Goal: Task Accomplishment & Management: Manage account settings

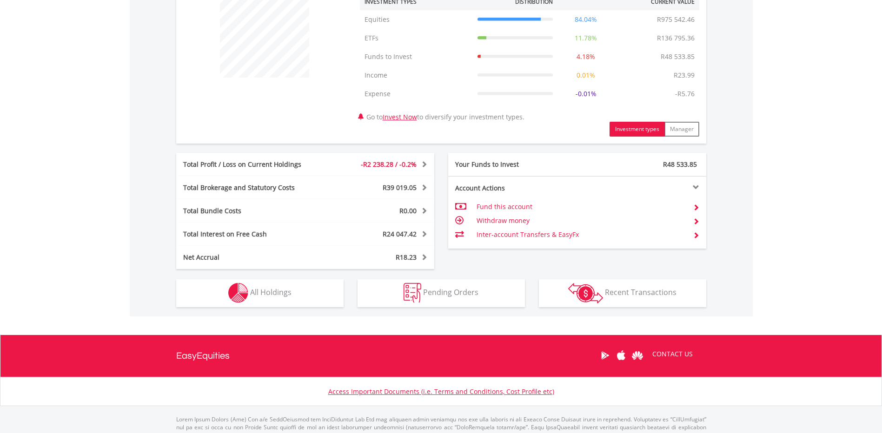
scroll to position [409, 0]
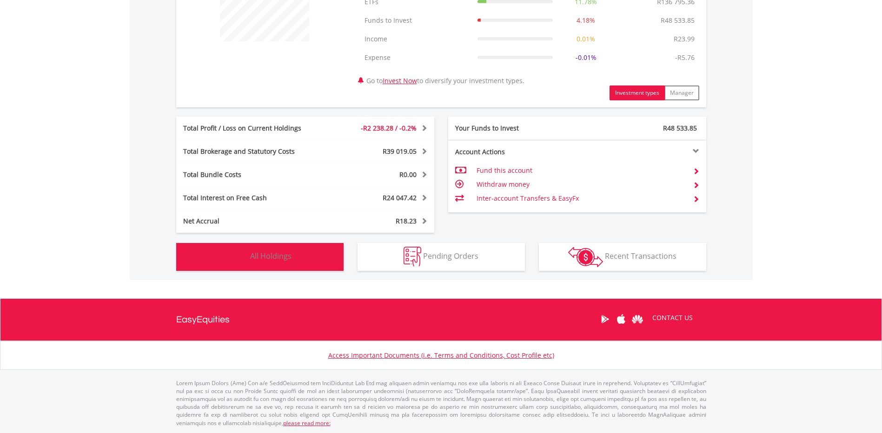
click at [288, 256] on span "All Holdings" at bounding box center [270, 256] width 41 height 10
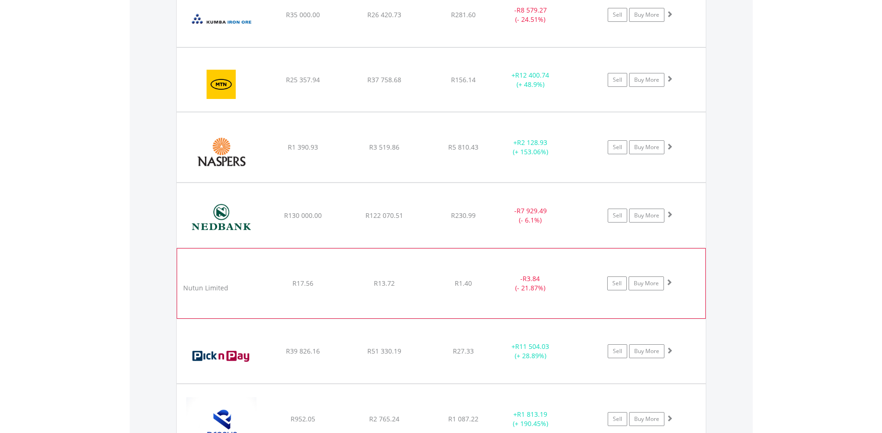
scroll to position [1174, 0]
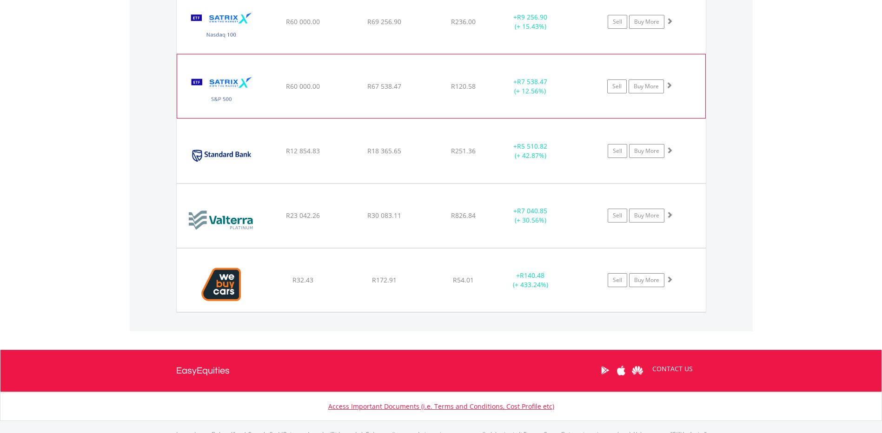
scroll to position [2064, 0]
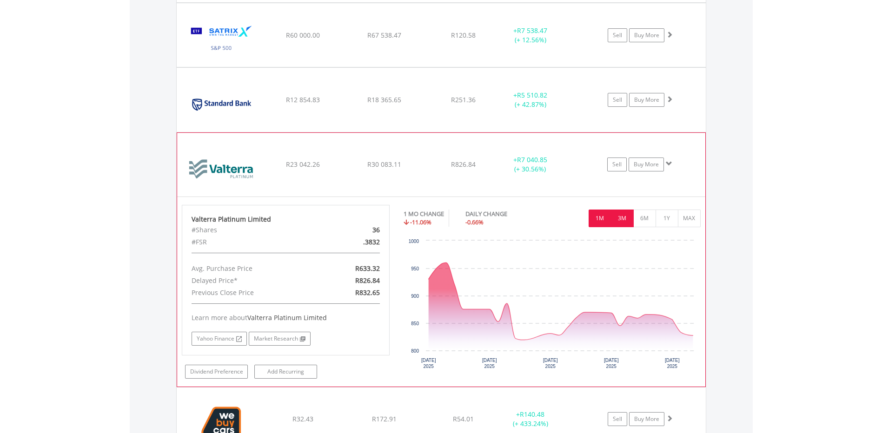
click at [625, 221] on button "3M" at bounding box center [622, 219] width 23 height 18
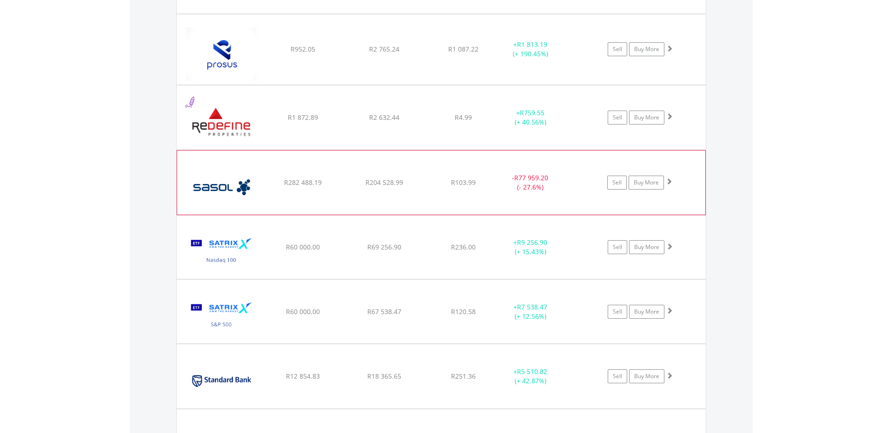
scroll to position [1789, 0]
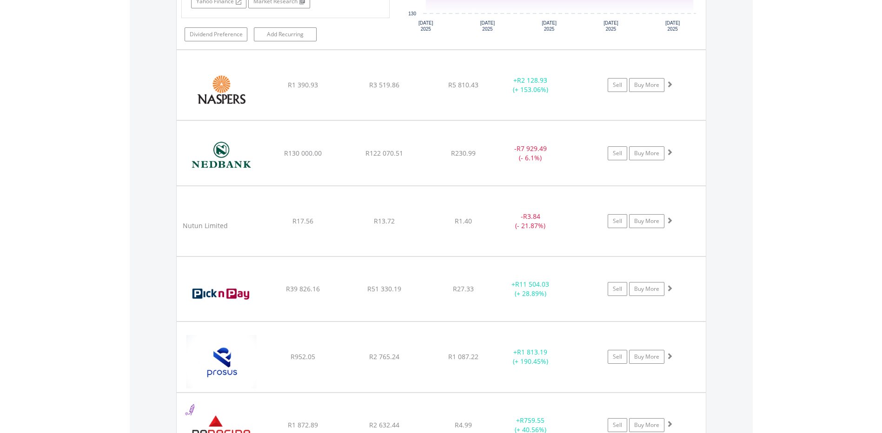
scroll to position [1479, 0]
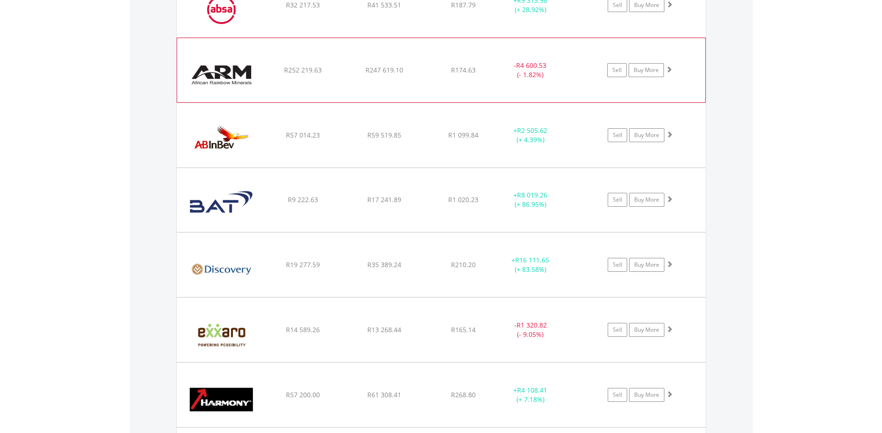
scroll to position [704, 0]
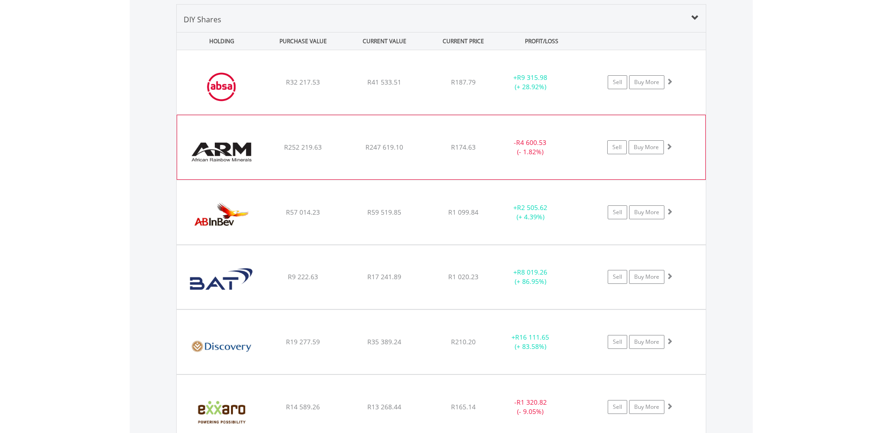
click at [398, 93] on div "﻿ Absa Group Limited R32 217.53 R41 533.51 R187.79 + R9 315.98 (+ 28.92%) Sell …" at bounding box center [441, 82] width 529 height 64
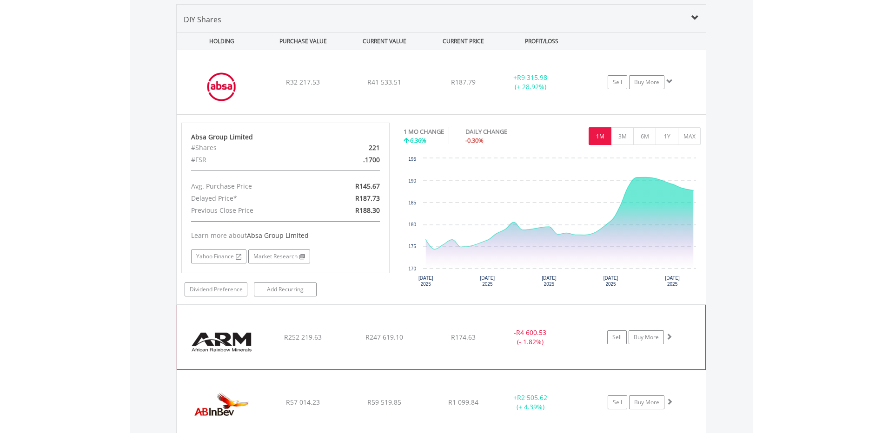
click at [417, 114] on div "﻿ African Rainbow Mineral Limited R252 219.63 R247 619.10 R174.63 - R4 600.53 (…" at bounding box center [441, 82] width 529 height 64
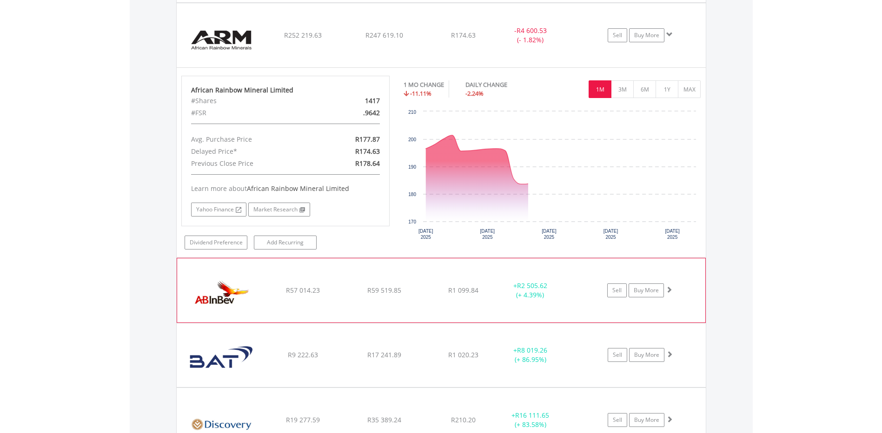
scroll to position [1014, 0]
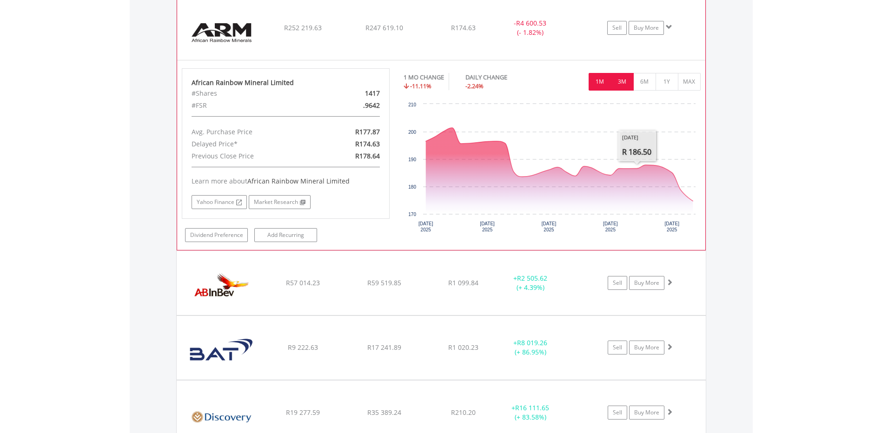
click at [629, 83] on button "3M" at bounding box center [622, 82] width 23 height 18
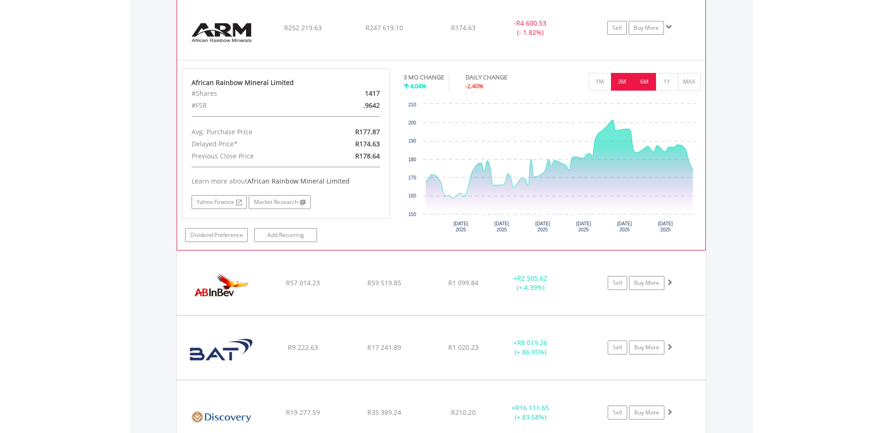
click at [647, 86] on button "6M" at bounding box center [644, 82] width 23 height 18
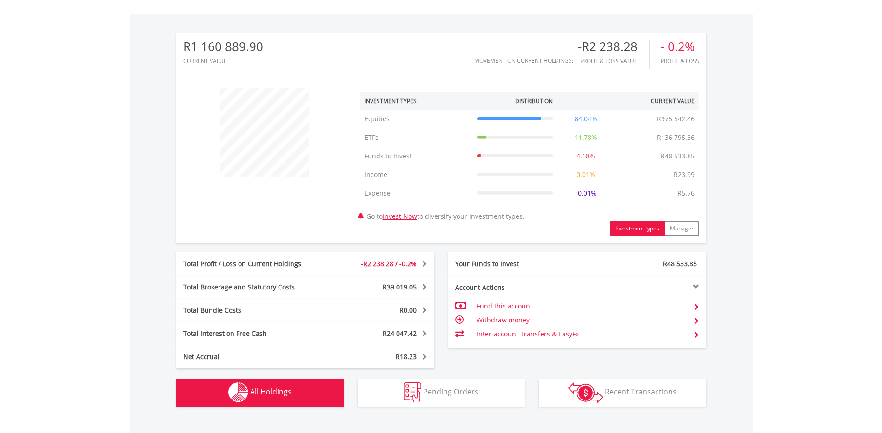
scroll to position [0, 0]
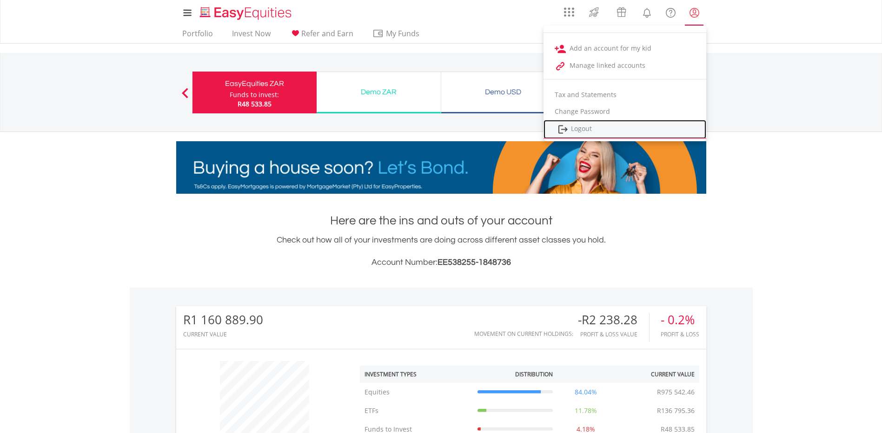
click at [571, 132] on link "Logout" at bounding box center [625, 129] width 163 height 19
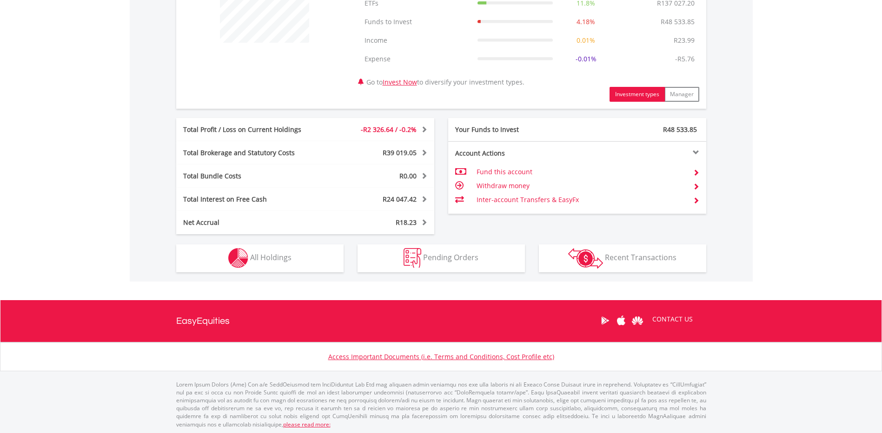
scroll to position [409, 0]
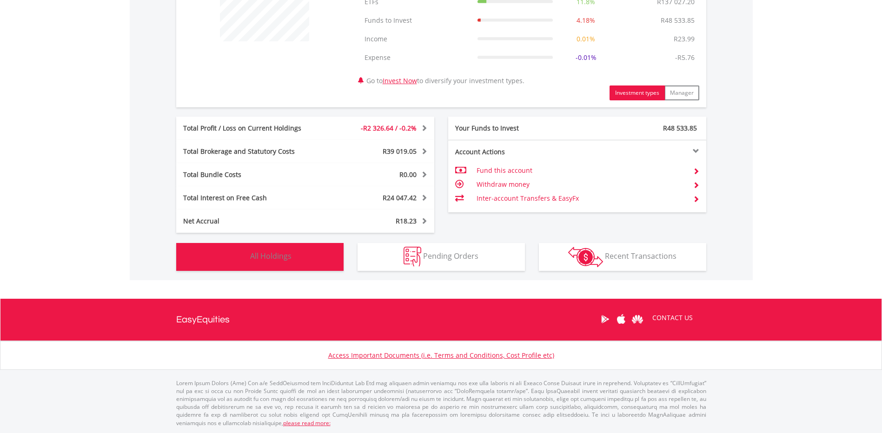
click at [290, 257] on span "All Holdings" at bounding box center [270, 256] width 41 height 10
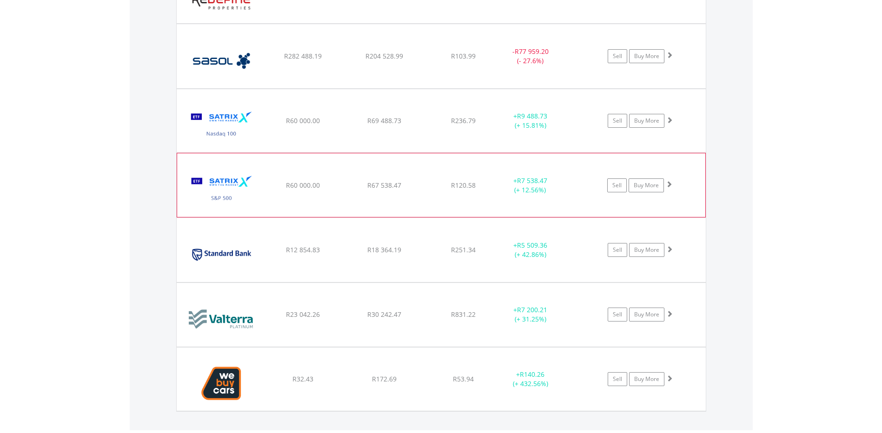
scroll to position [1716, 0]
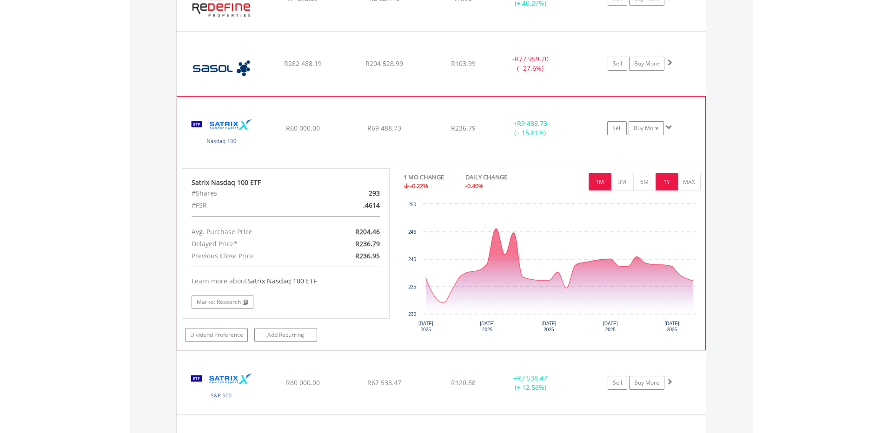
click at [669, 181] on button "1Y" at bounding box center [667, 182] width 23 height 18
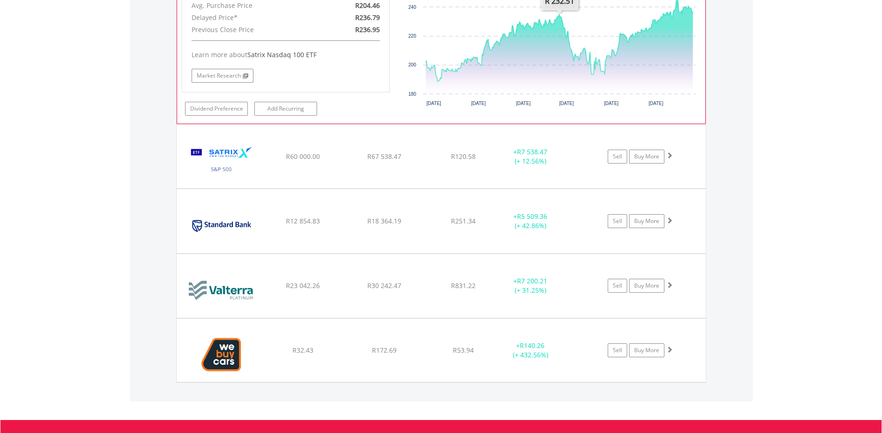
scroll to position [1949, 0]
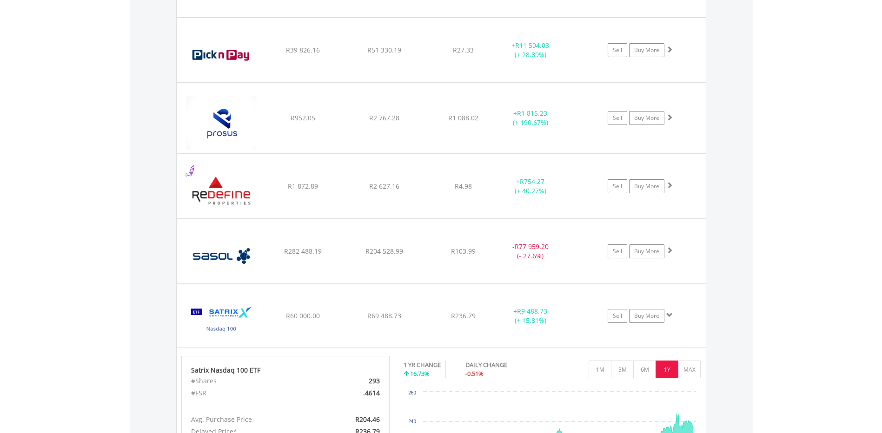
scroll to position [1561, 0]
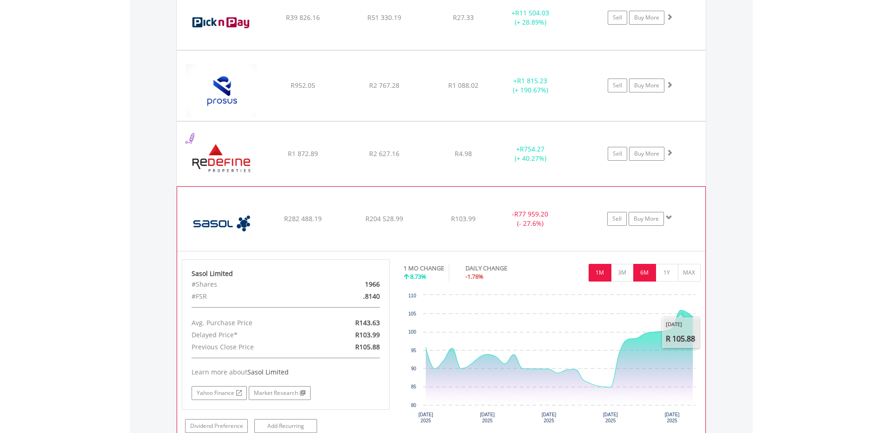
click at [649, 273] on button "6M" at bounding box center [644, 273] width 23 height 18
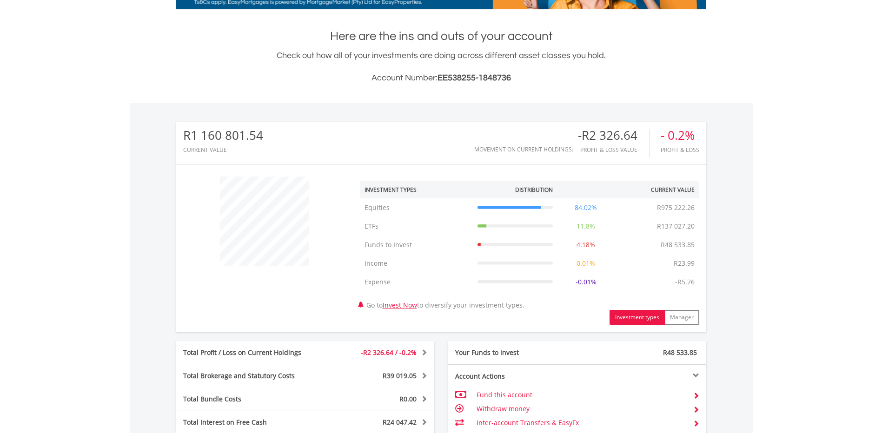
scroll to position [0, 0]
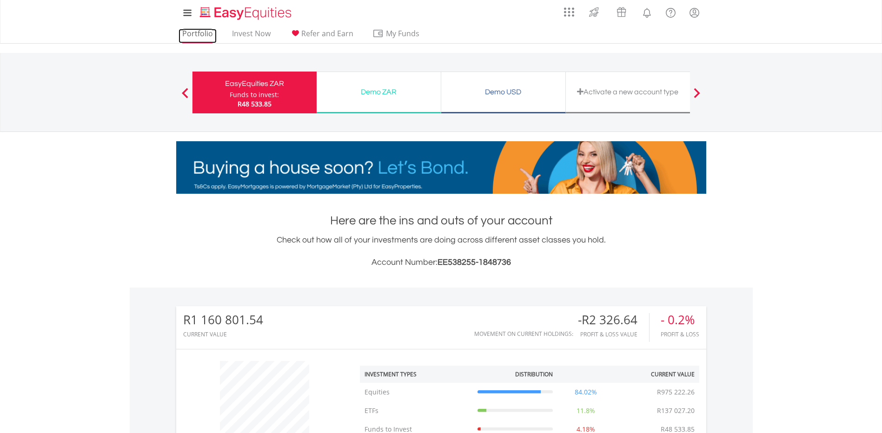
click at [196, 35] on link "Portfolio" at bounding box center [198, 36] width 38 height 14
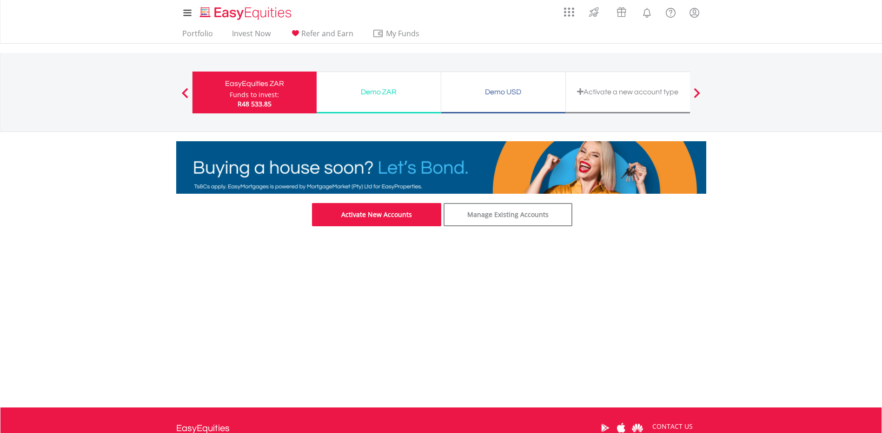
click at [388, 215] on link "Activate New Accounts" at bounding box center [376, 214] width 129 height 23
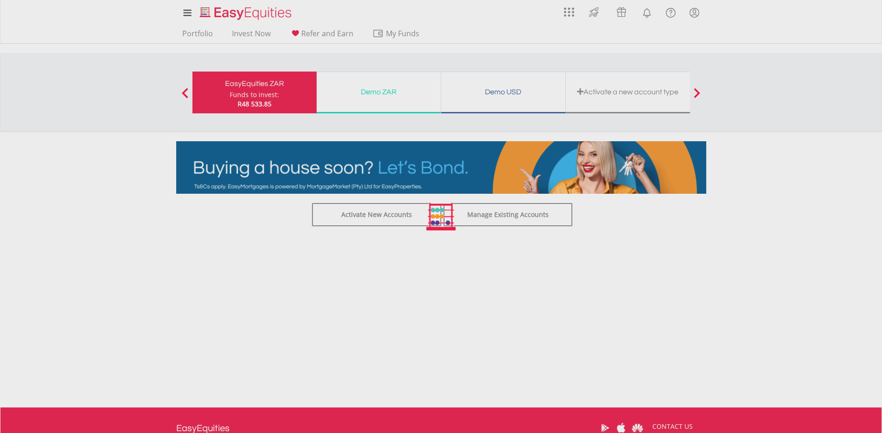
click at [196, 34] on div at bounding box center [441, 216] width 882 height 433
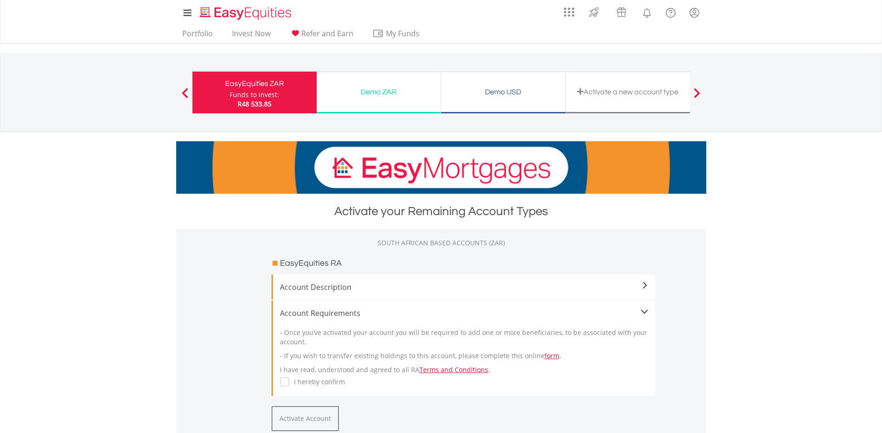
scroll to position [155, 0]
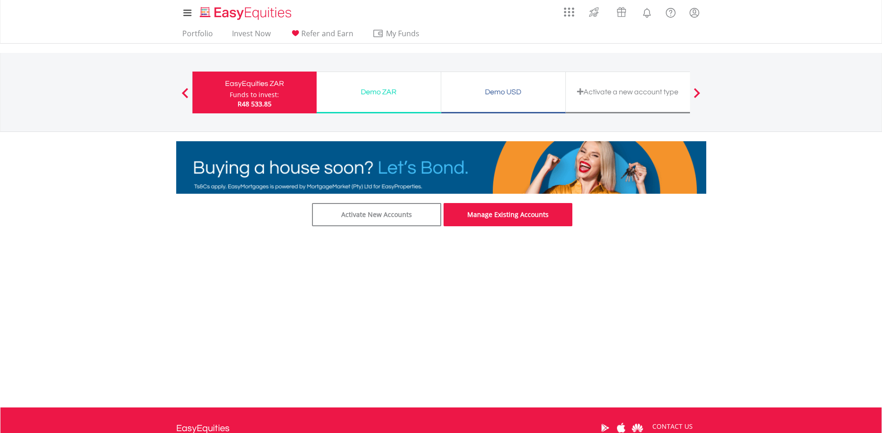
click at [505, 219] on link "Manage Existing Accounts" at bounding box center [508, 214] width 129 height 23
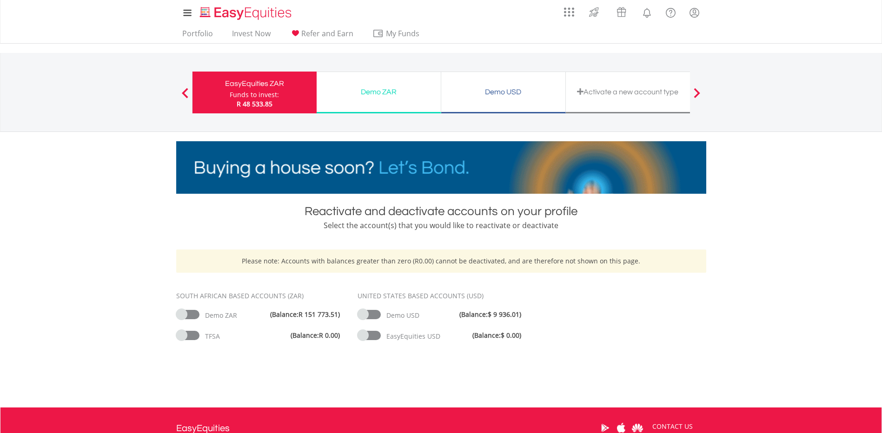
click at [373, 314] on span at bounding box center [369, 314] width 23 height 9
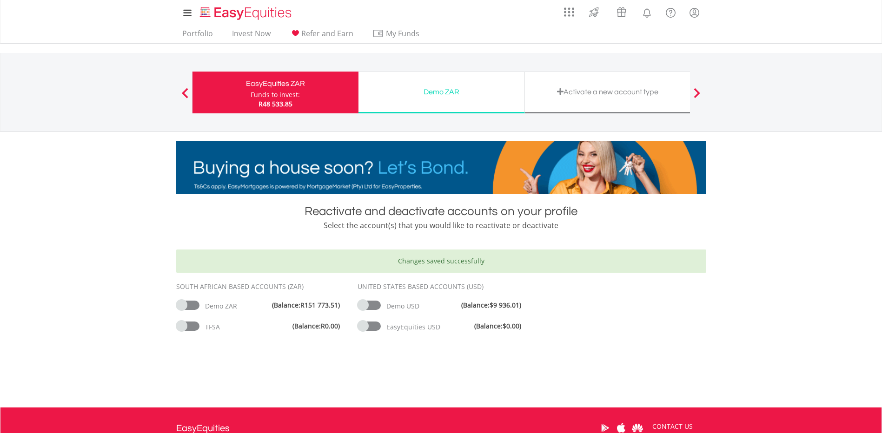
click at [445, 94] on div "Demo ZAR" at bounding box center [441, 92] width 155 height 13
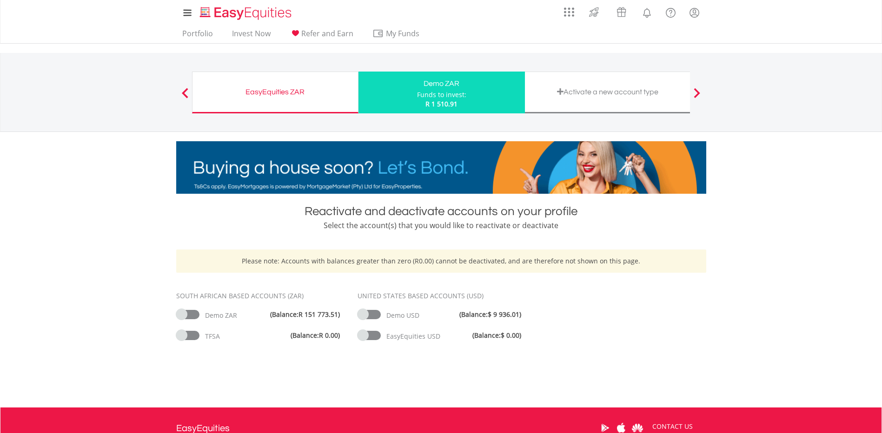
click at [193, 317] on span at bounding box center [187, 314] width 23 height 9
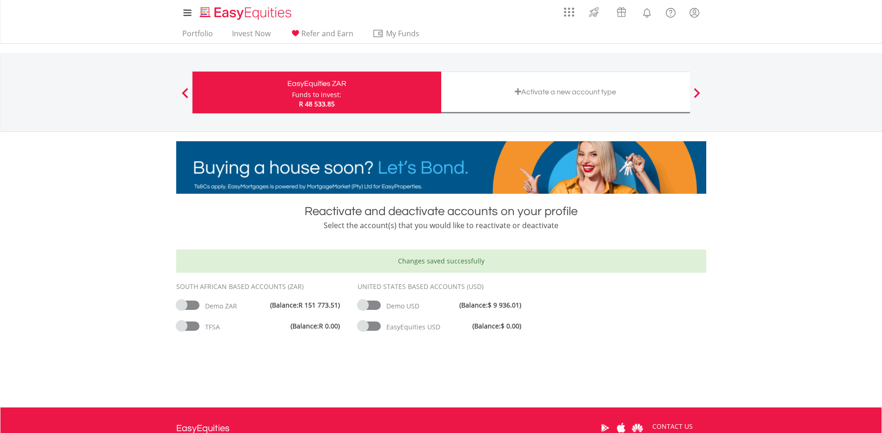
click at [560, 93] on div "Activate a new account type" at bounding box center [566, 92] width 238 height 13
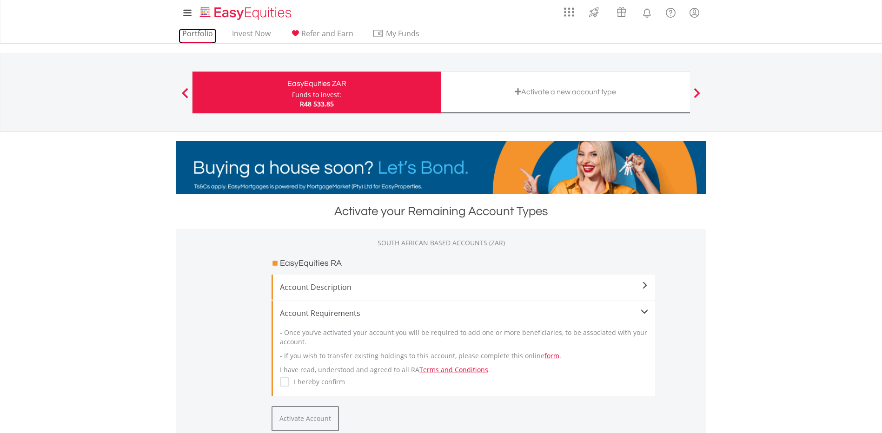
click at [194, 33] on link "Portfolio" at bounding box center [198, 36] width 38 height 14
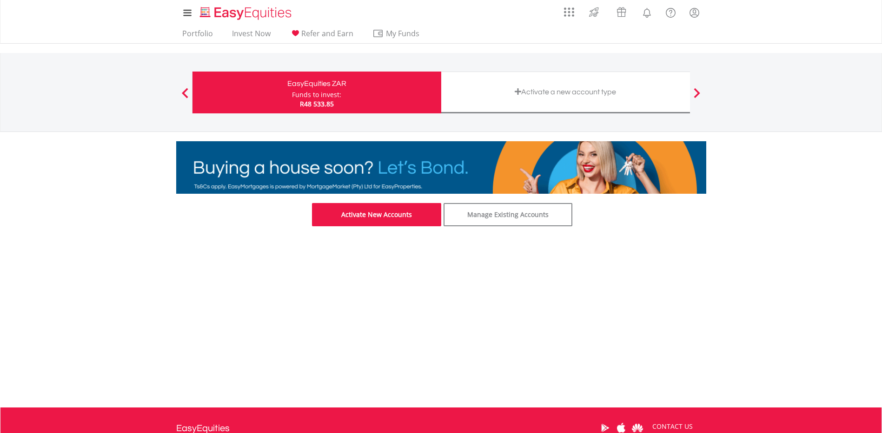
click at [372, 215] on link "Activate New Accounts" at bounding box center [376, 214] width 129 height 23
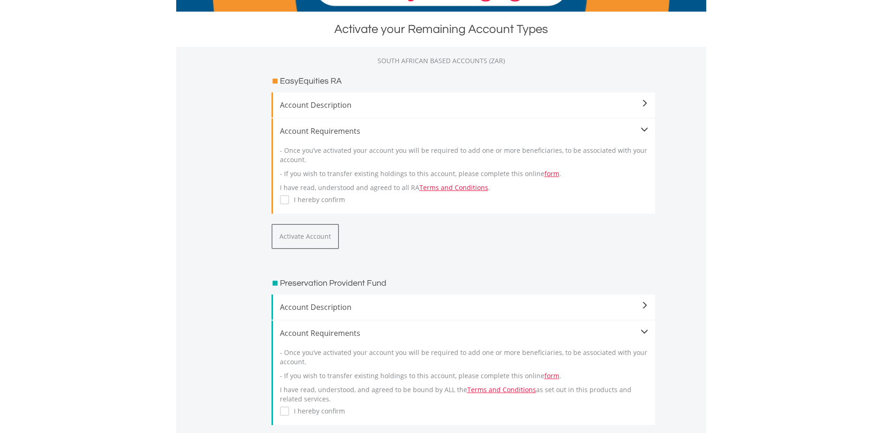
scroll to position [233, 0]
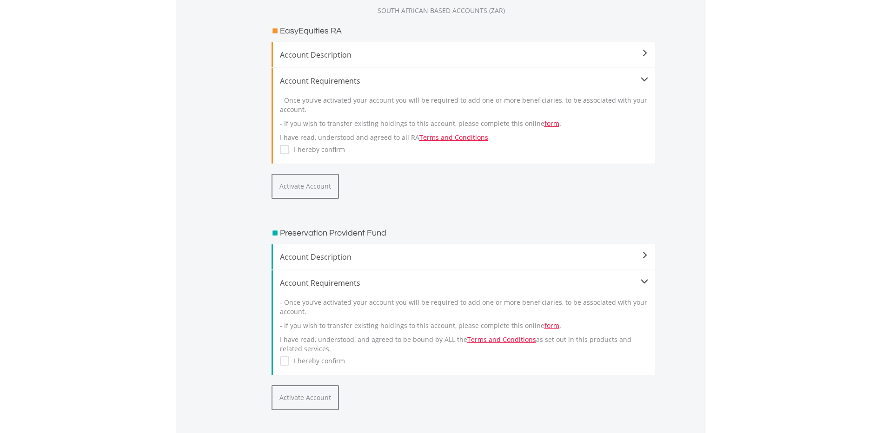
click at [642, 52] on span at bounding box center [644, 53] width 7 height 7
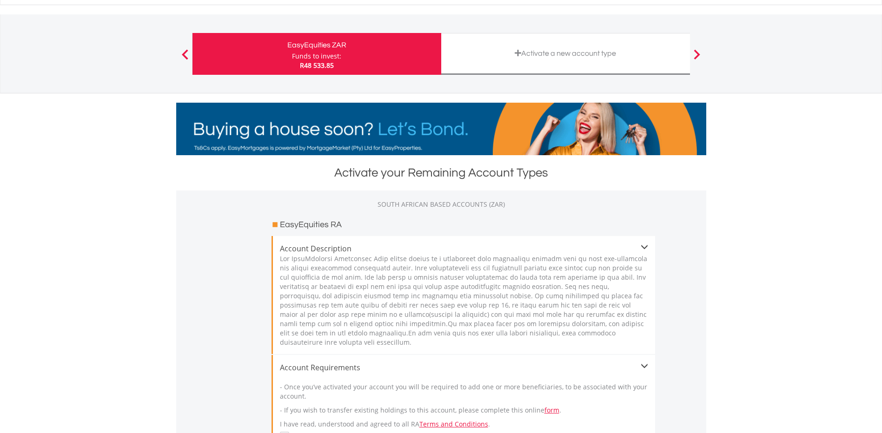
scroll to position [0, 0]
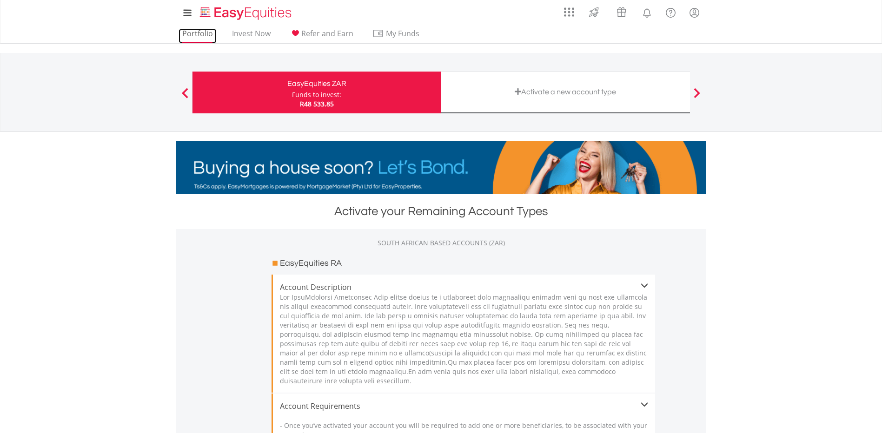
click at [194, 37] on link "Portfolio" at bounding box center [198, 36] width 38 height 14
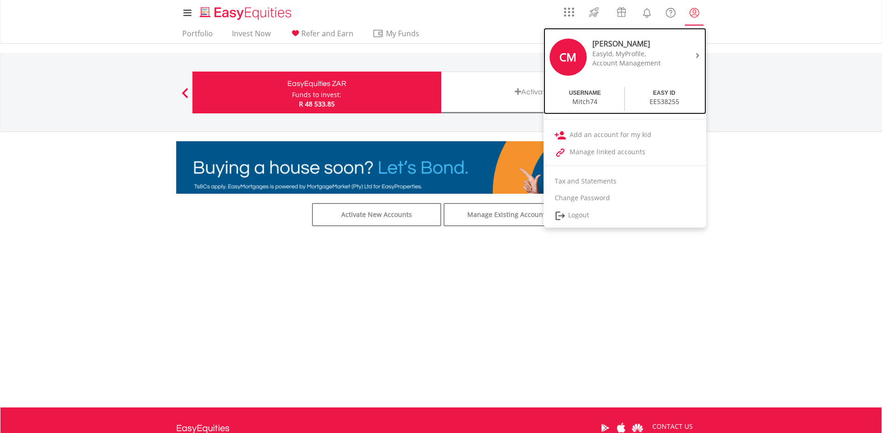
click at [696, 55] on img at bounding box center [697, 55] width 3 height 5
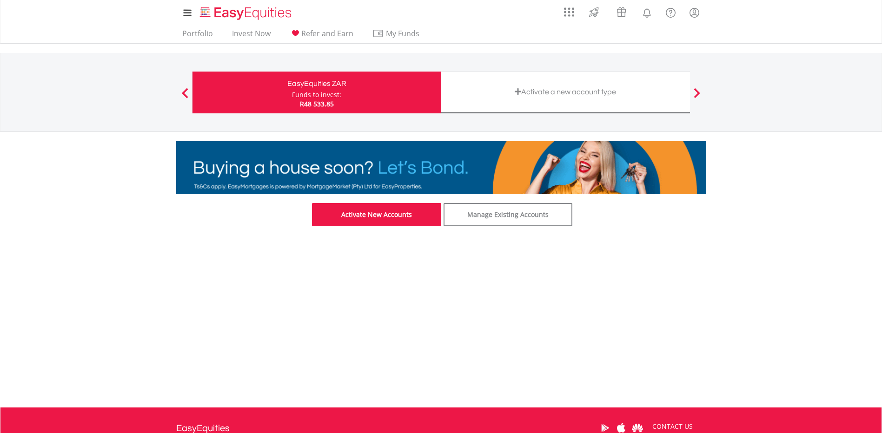
click at [385, 213] on link "Activate New Accounts" at bounding box center [376, 214] width 129 height 23
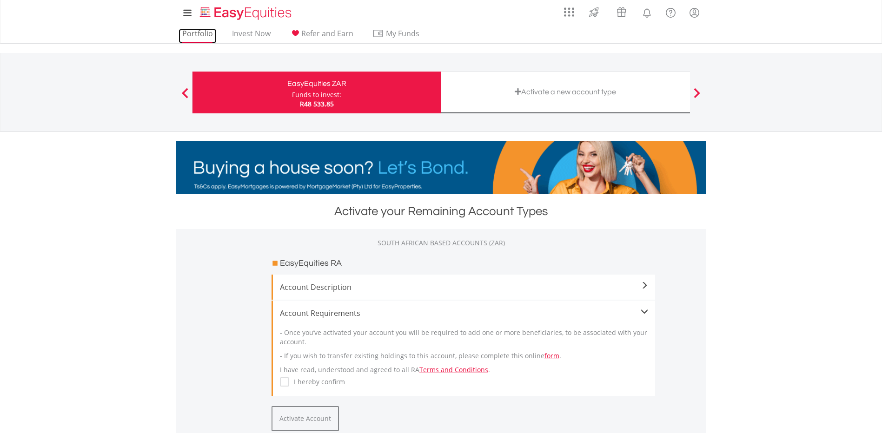
click at [195, 34] on link "Portfolio" at bounding box center [198, 36] width 38 height 14
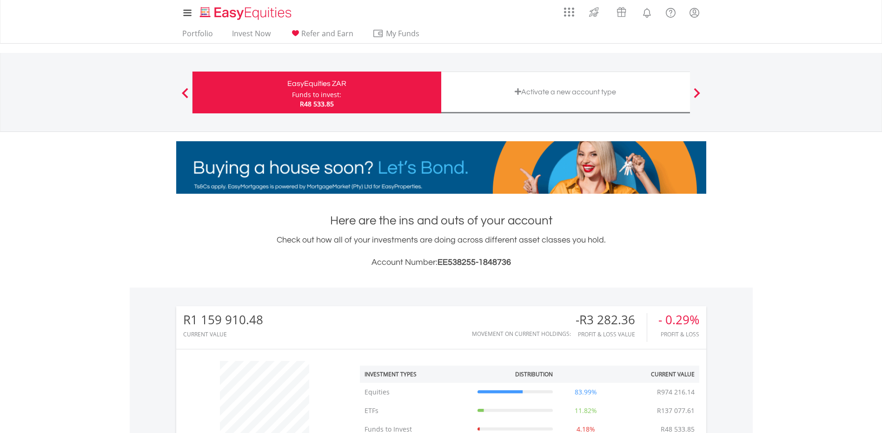
scroll to position [89, 177]
